Goal: Information Seeking & Learning: Understand process/instructions

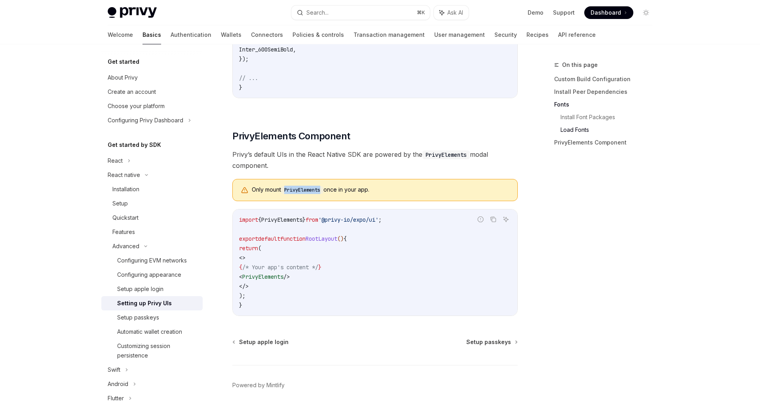
scroll to position [0, 110]
click at [221, 41] on link "Wallets" at bounding box center [231, 34] width 21 height 19
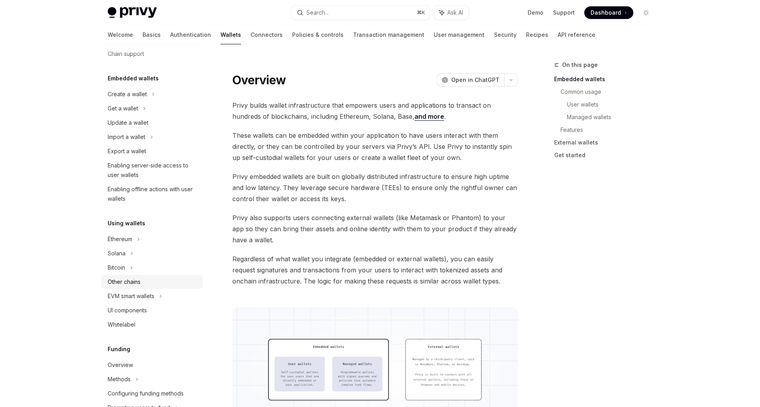
scroll to position [124, 0]
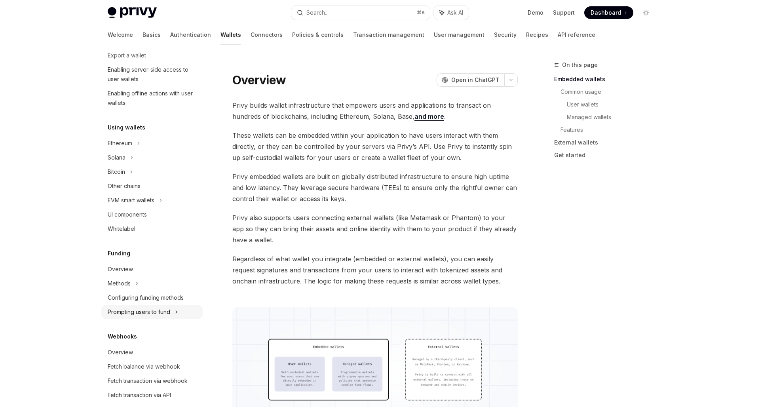
click at [144, 318] on div "Prompting users to fund" at bounding box center [151, 312] width 101 height 14
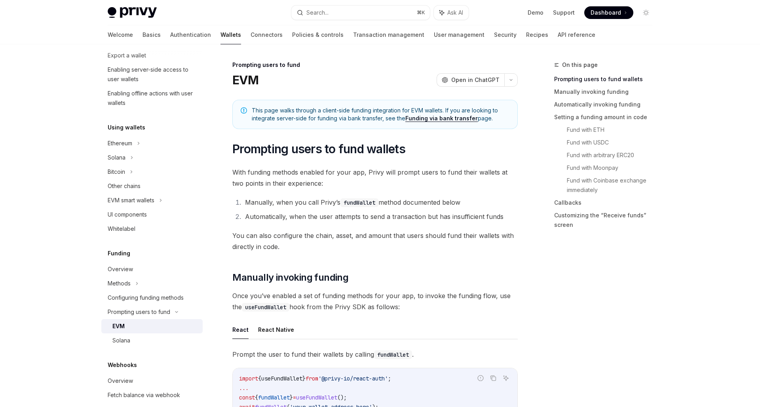
click at [144, 325] on div "EVM" at bounding box center [155, 326] width 86 height 10
click at [264, 335] on button "React Native" at bounding box center [276, 329] width 36 height 19
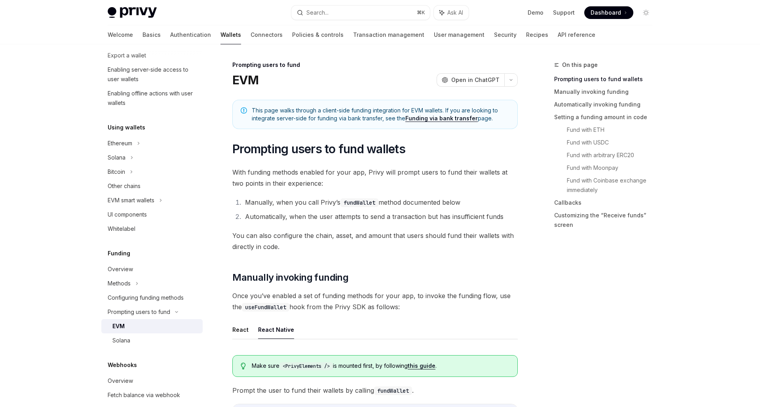
type textarea "*"
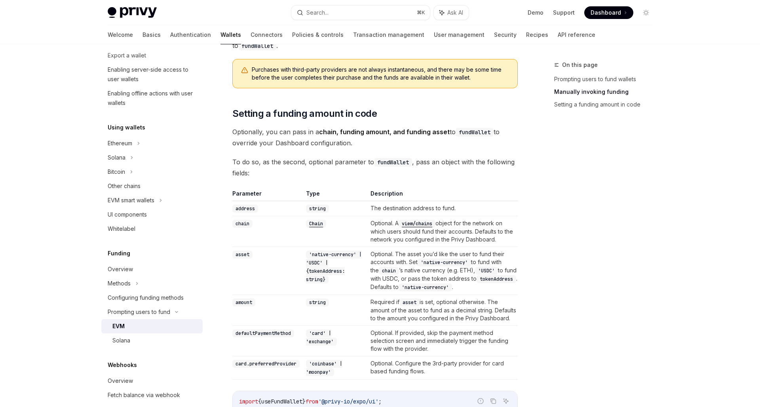
scroll to position [772, 0]
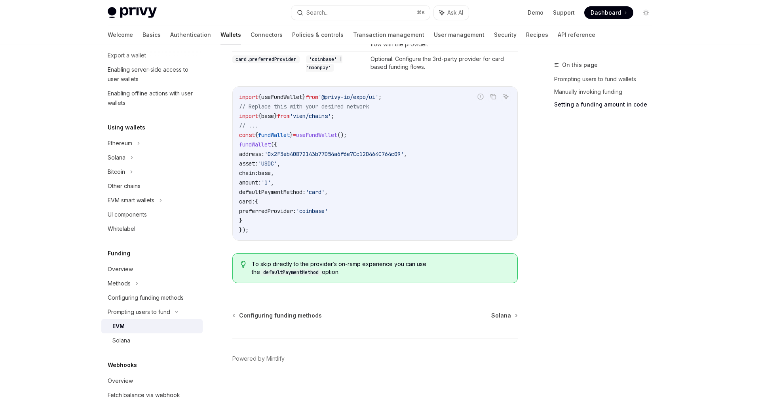
drag, startPoint x: 255, startPoint y: 224, endPoint x: 231, endPoint y: 191, distance: 40.2
copy code "defaultPaymentMethod: 'card' , card: { preferredProvider: 'coinbase' }"
